Goal: Task Accomplishment & Management: Complete application form

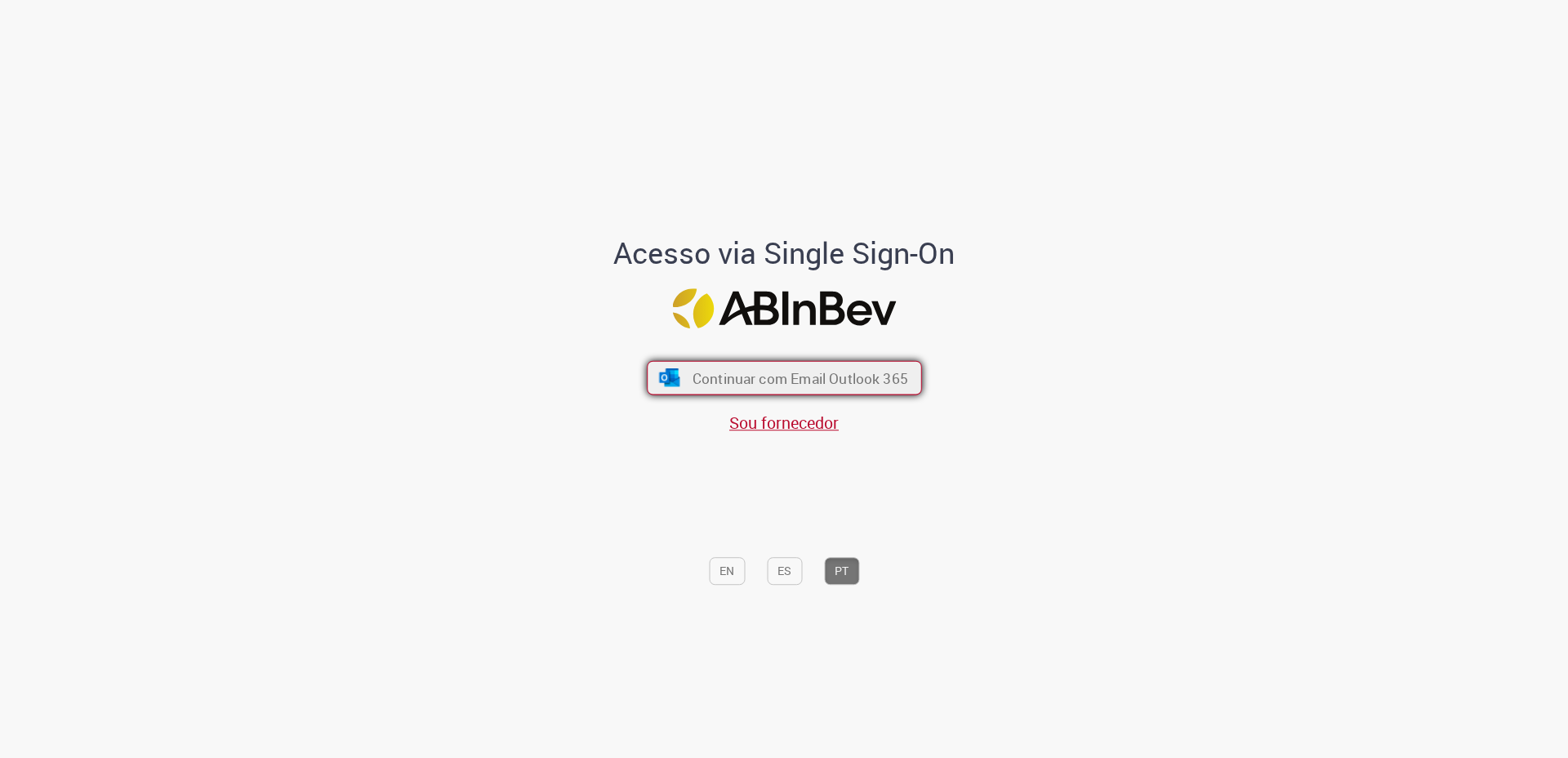
click at [862, 391] on button "Continuar com Email Outlook 365" at bounding box center [784, 378] width 275 height 34
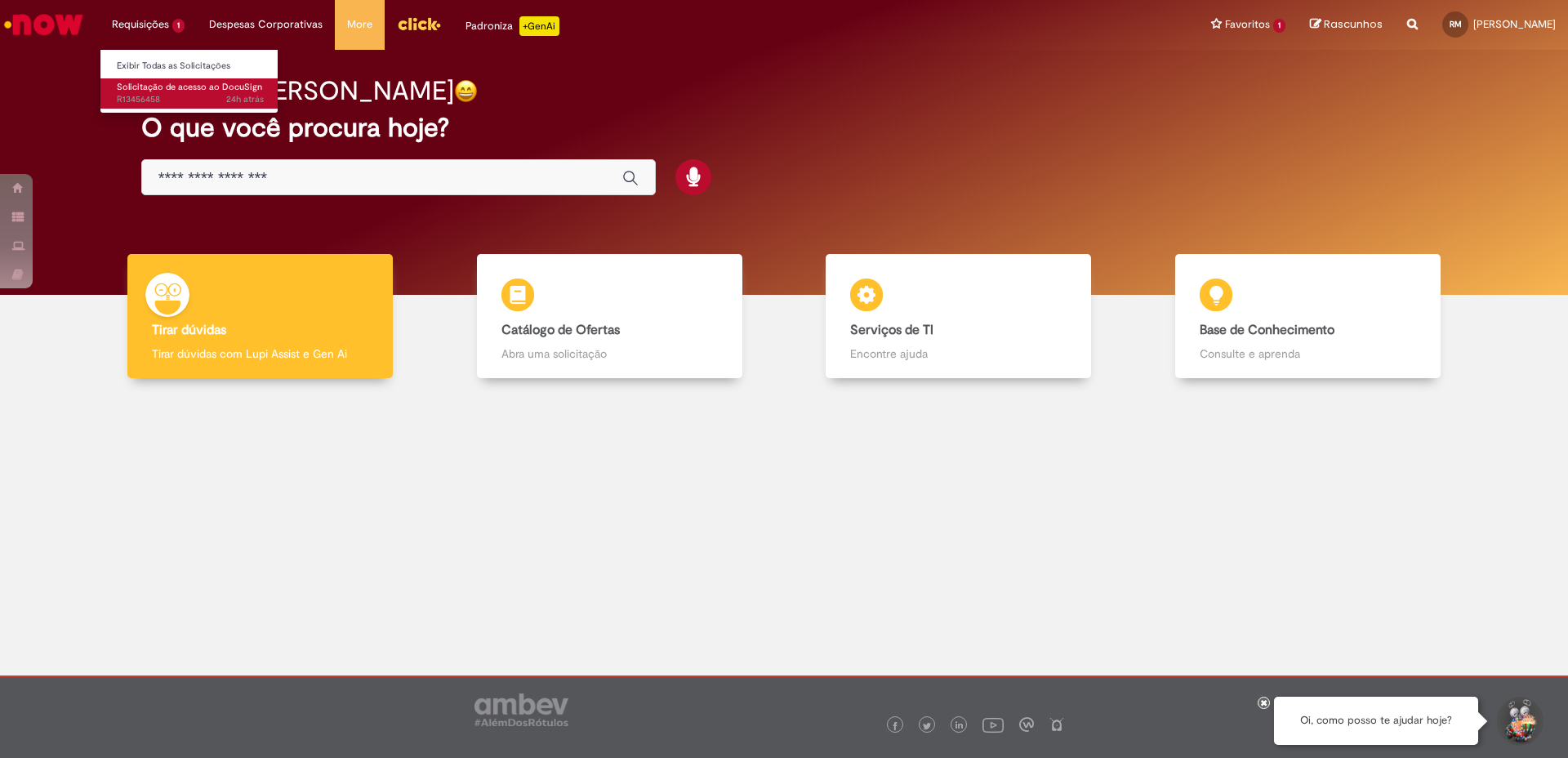
click at [154, 80] on span "Solicitação de acesso ao DocuSign" at bounding box center [190, 86] width 145 height 13
